Goal: Transaction & Acquisition: Purchase product/service

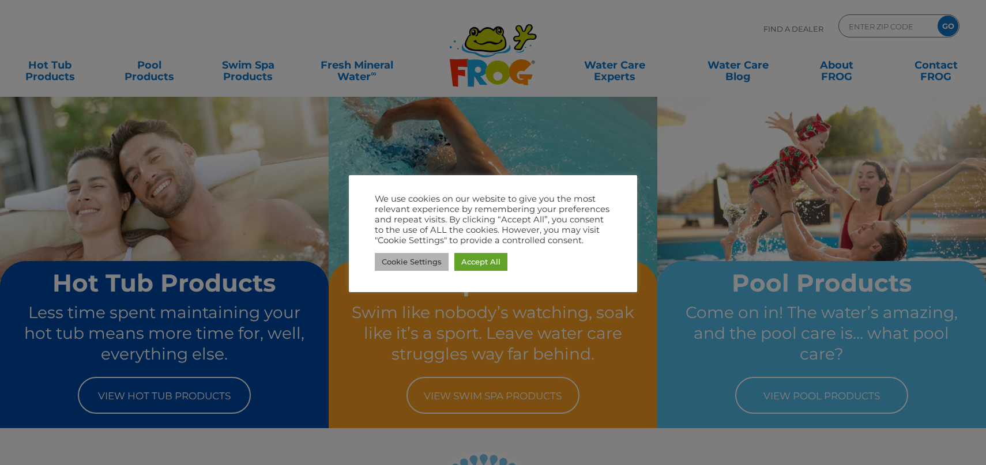
click at [428, 265] on link "Cookie Settings" at bounding box center [412, 262] width 74 height 18
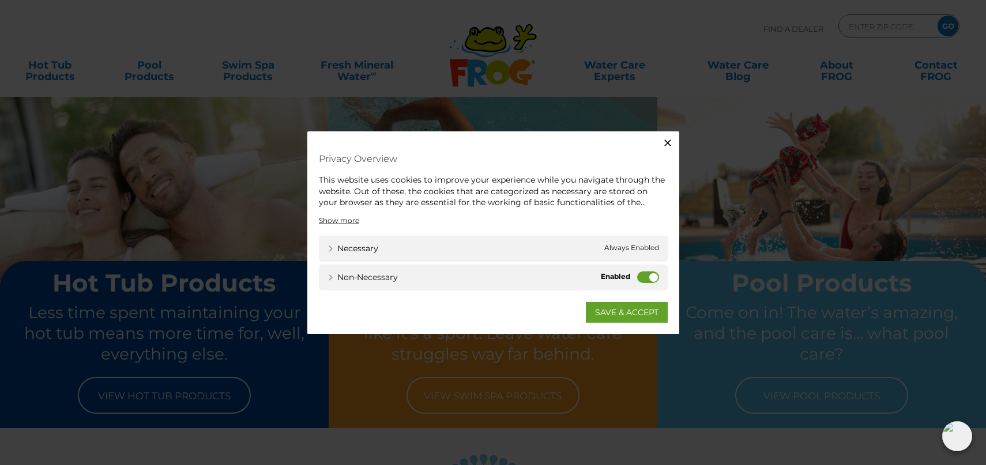
click at [645, 278] on label "Non-necessary" at bounding box center [648, 277] width 22 height 12
click at [0, 0] on input "Non-necessary" at bounding box center [0, 0] width 0 height 0
click at [629, 304] on link "SAVE & ACCEPT" at bounding box center [627, 311] width 82 height 21
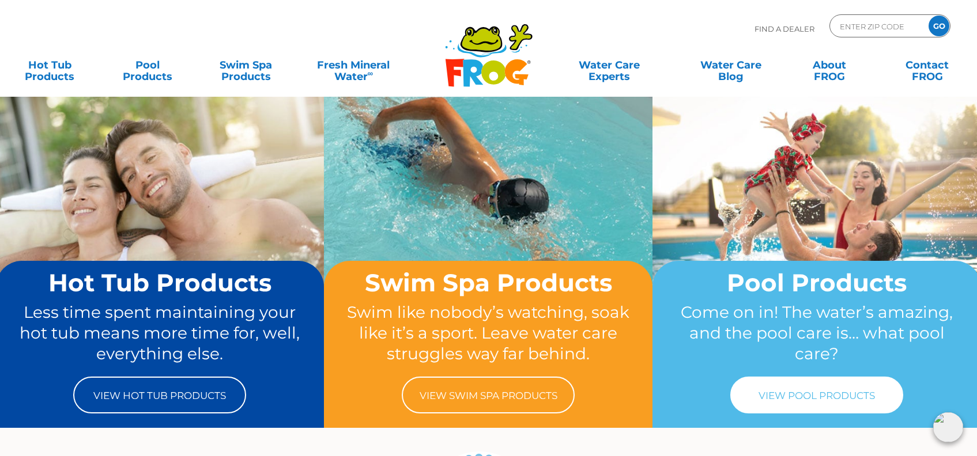
click at [830, 406] on link "View Pool Products" at bounding box center [816, 395] width 173 height 37
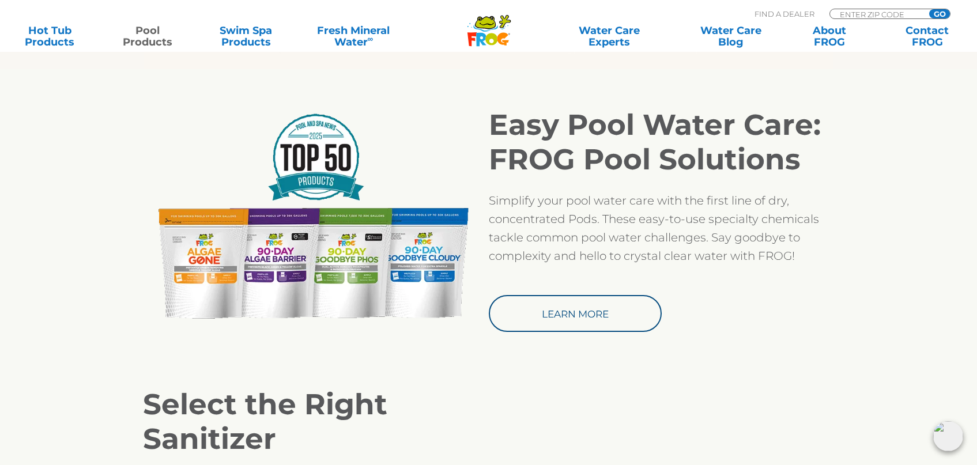
scroll to position [941, 0]
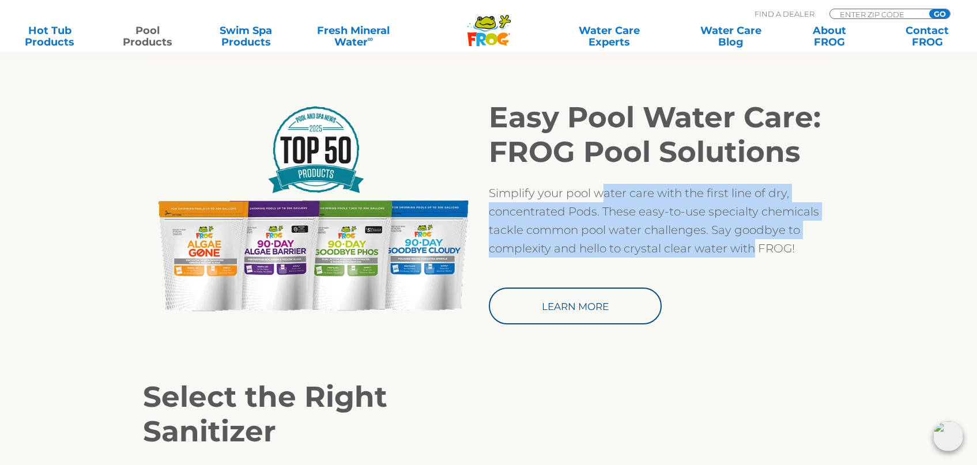
drag, startPoint x: 602, startPoint y: 195, endPoint x: 752, endPoint y: 255, distance: 161.4
click at [752, 255] on p "Simplify your pool water care with the first line of dry, concentrated Pods. Th…" at bounding box center [662, 221] width 346 height 74
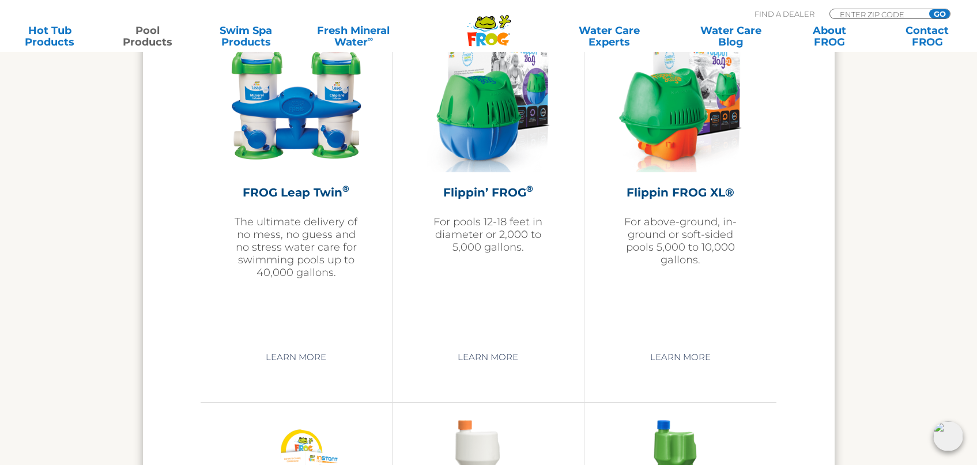
scroll to position [2603, 0]
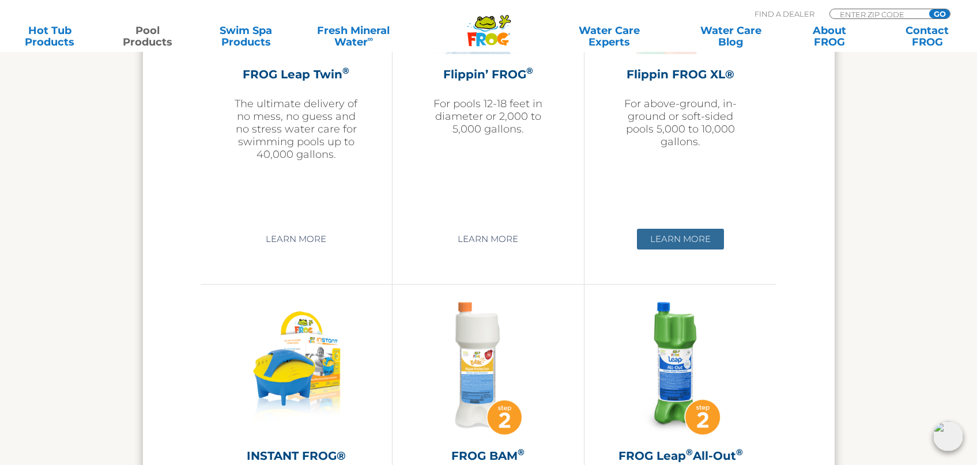
click at [691, 239] on link "Learn More" at bounding box center [680, 239] width 87 height 21
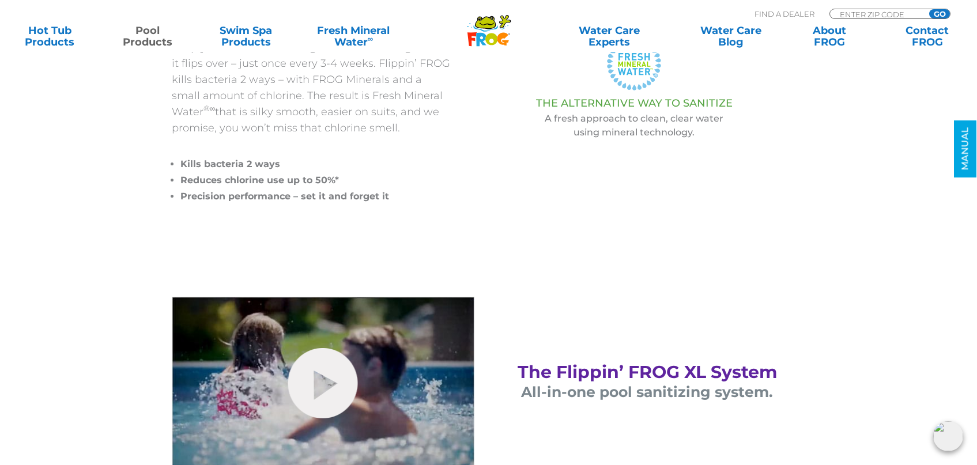
scroll to position [453, 0]
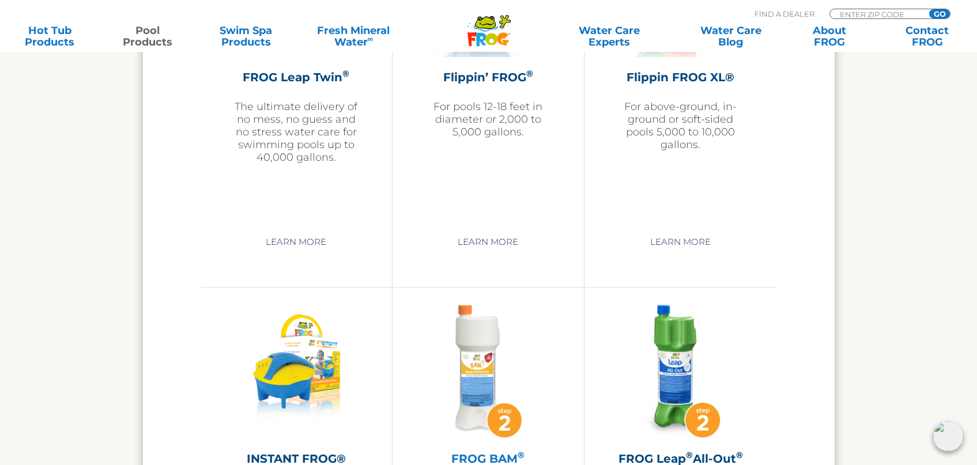
scroll to position [2422, 0]
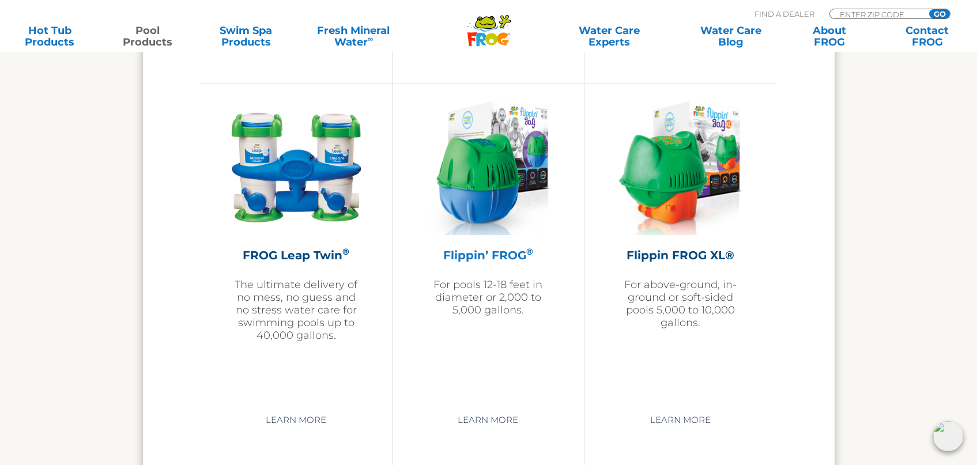
click at [482, 245] on div "Flippin’ FROG ® For pools 12-18 feet in diameter or 2,000 to 5,000 gallons." at bounding box center [488, 208] width 134 height 215
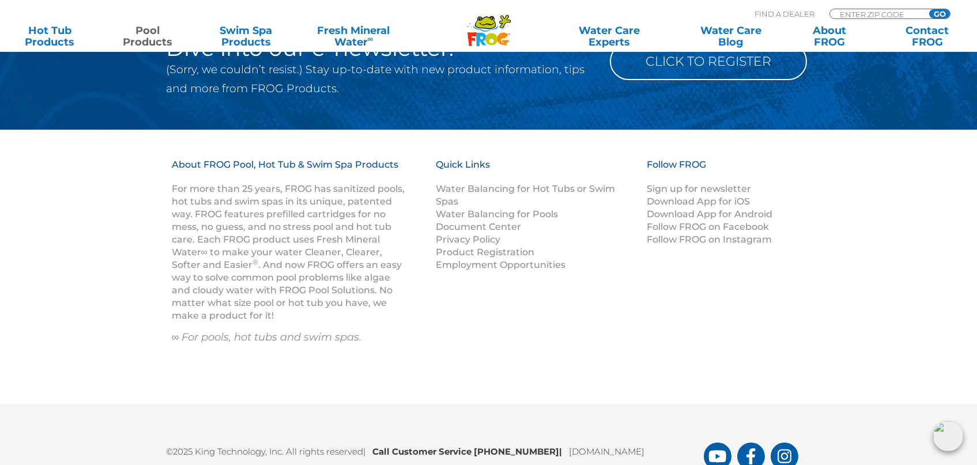
scroll to position [4694, 0]
